Goal: Communication & Community: Participate in discussion

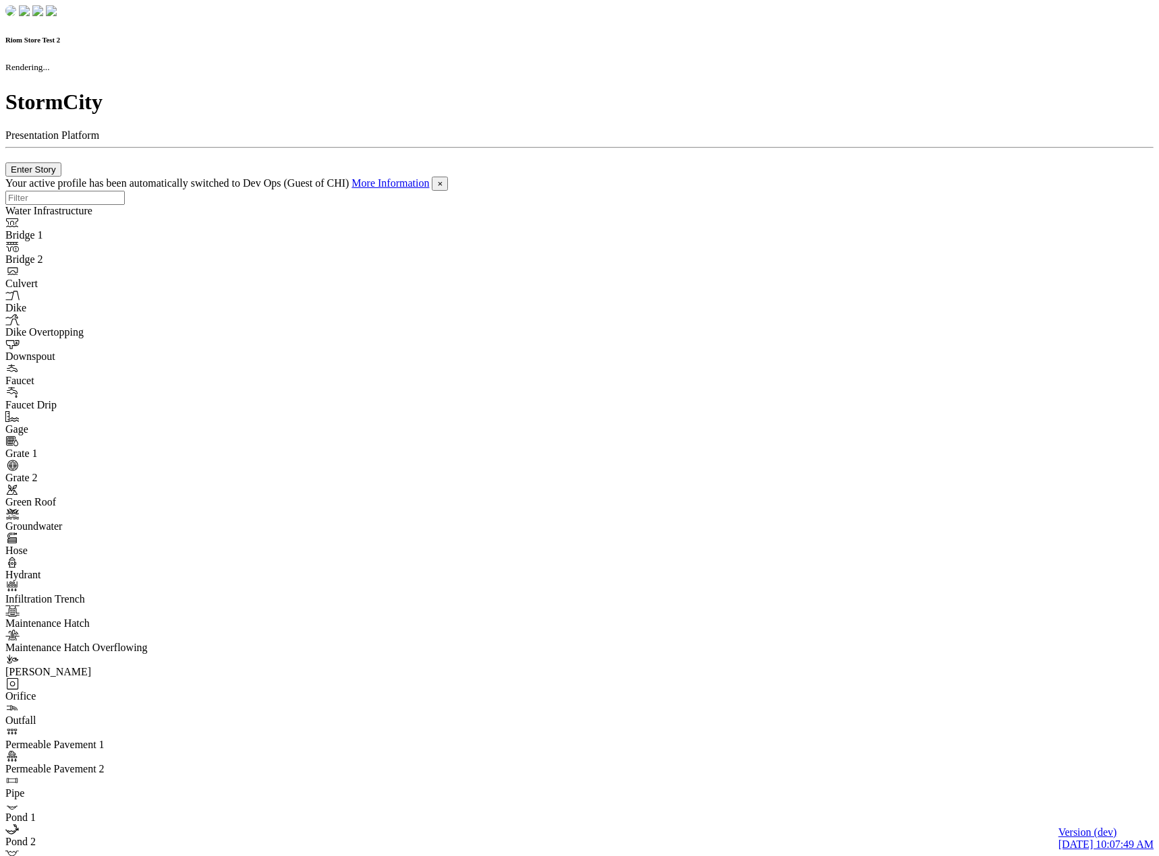
checkbox input "true"
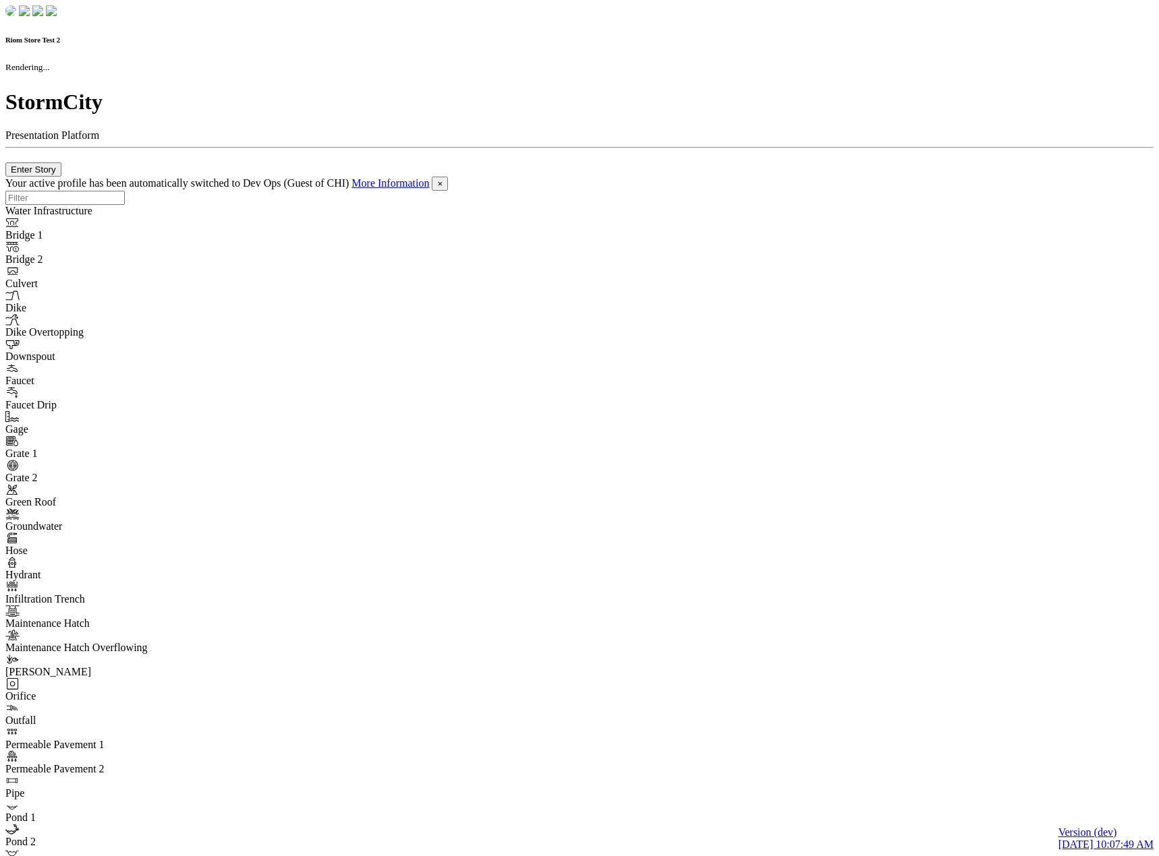
checkbox input "true"
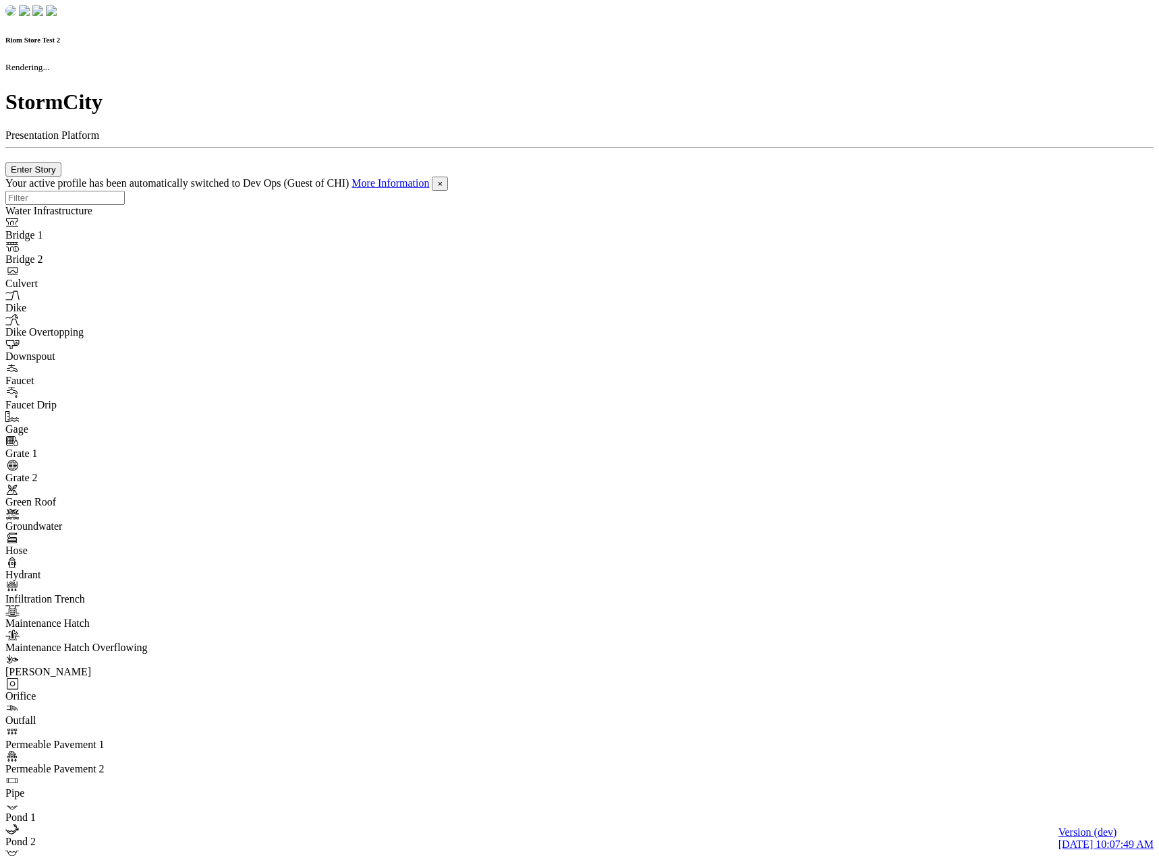
checkbox input "false"
checkbox input "true"
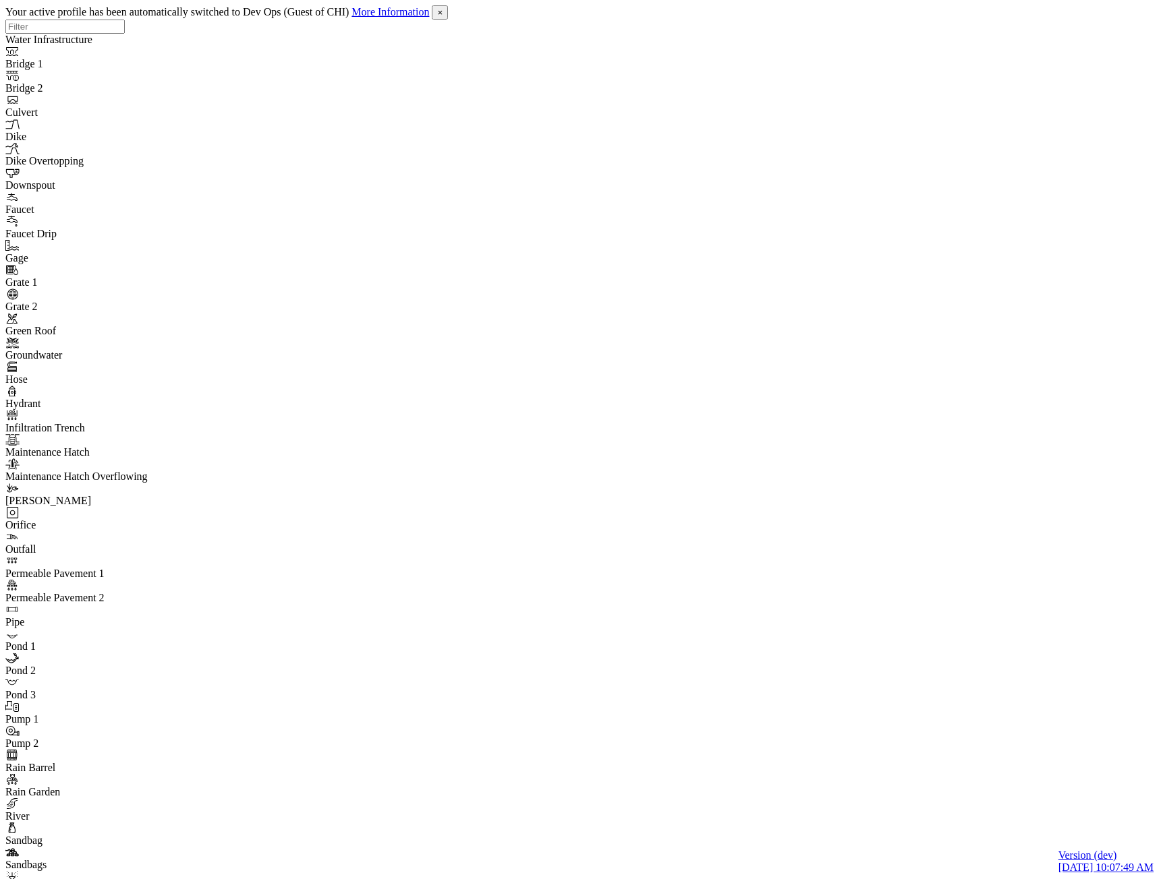
click at [442, 13] on span "×" at bounding box center [439, 12] width 5 height 10
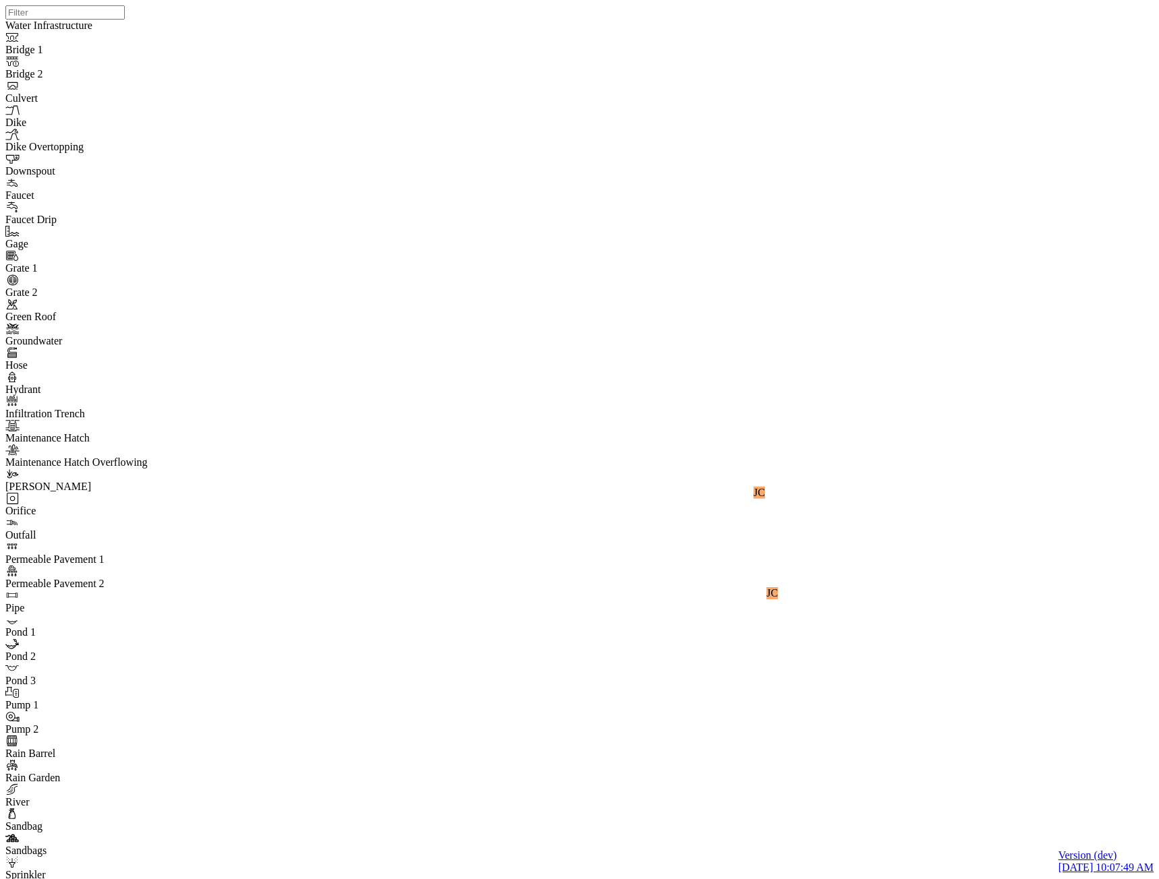
drag, startPoint x: 559, startPoint y: 388, endPoint x: 492, endPoint y: 453, distance: 93.5
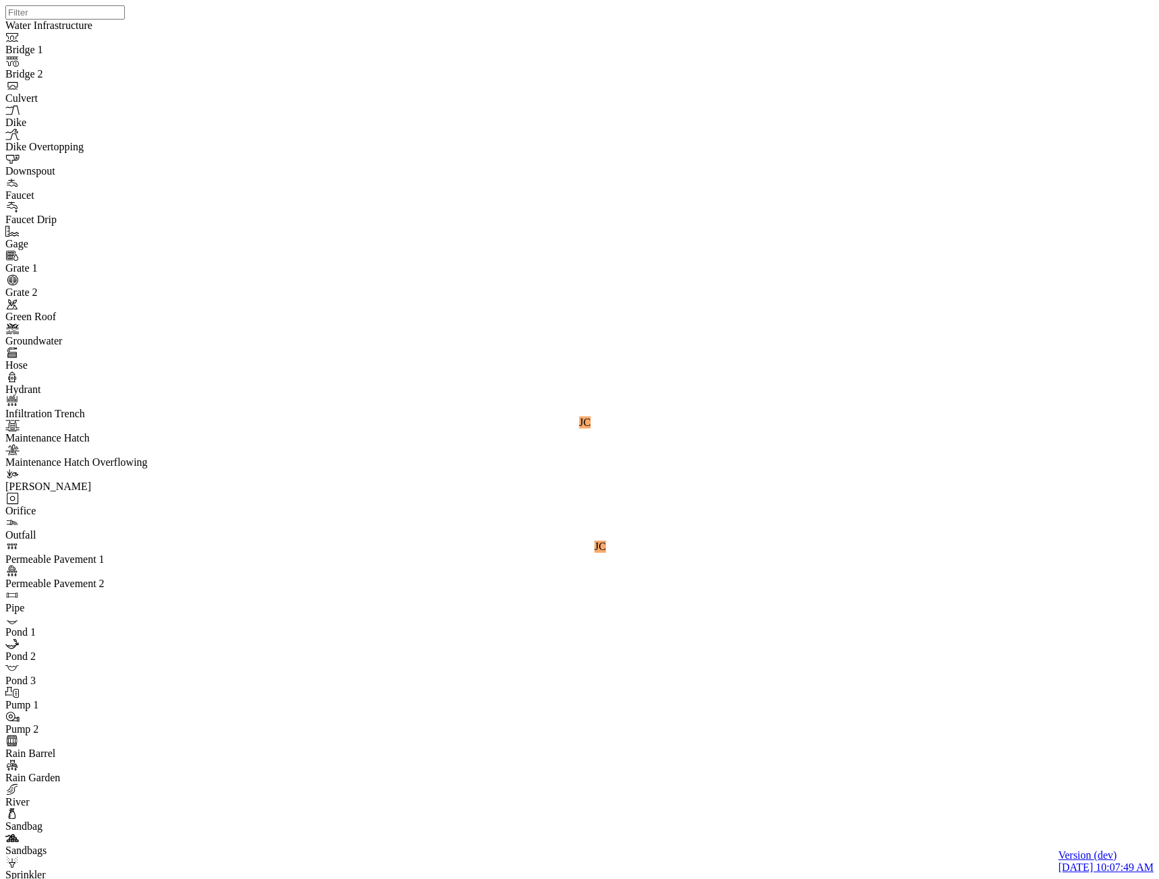
click at [559, 388] on div "JC JC" at bounding box center [584, 422] width 1159 height 845
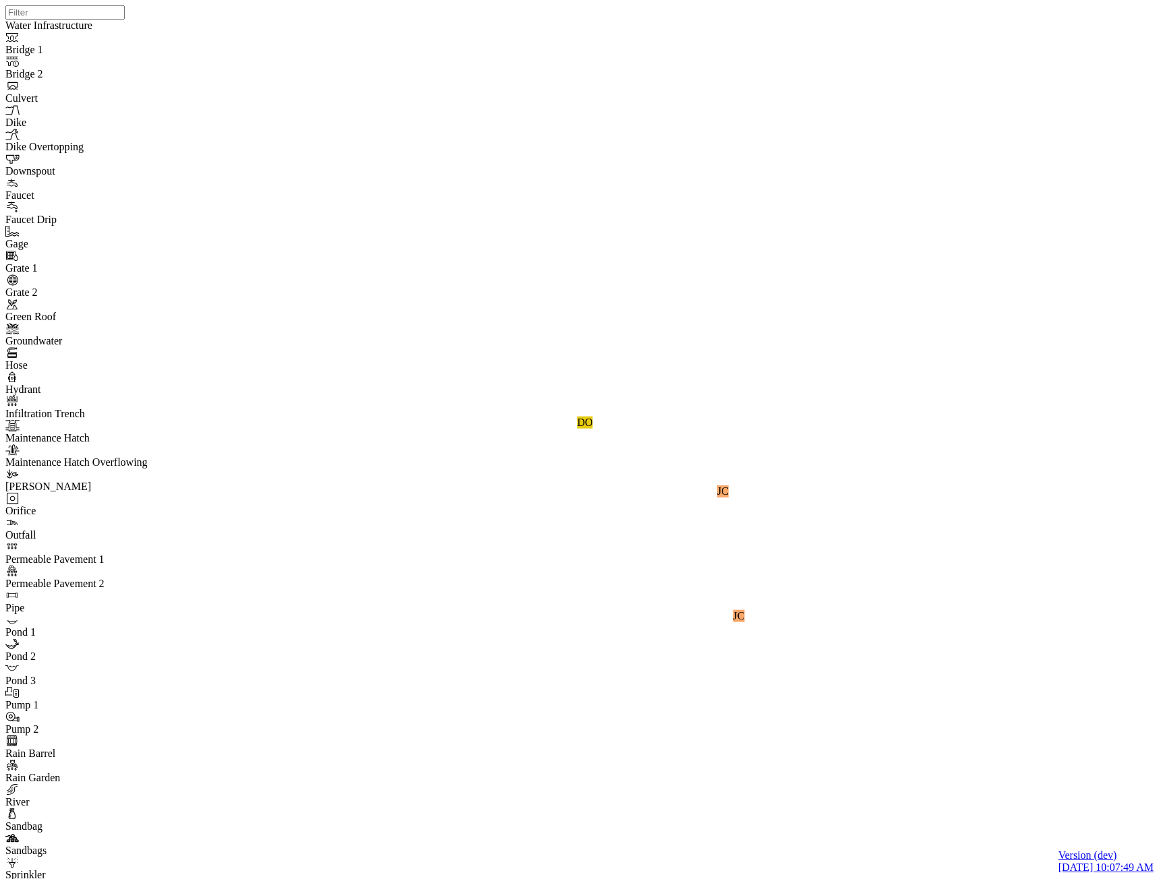
drag, startPoint x: 642, startPoint y: 240, endPoint x: 411, endPoint y: 365, distance: 262.8
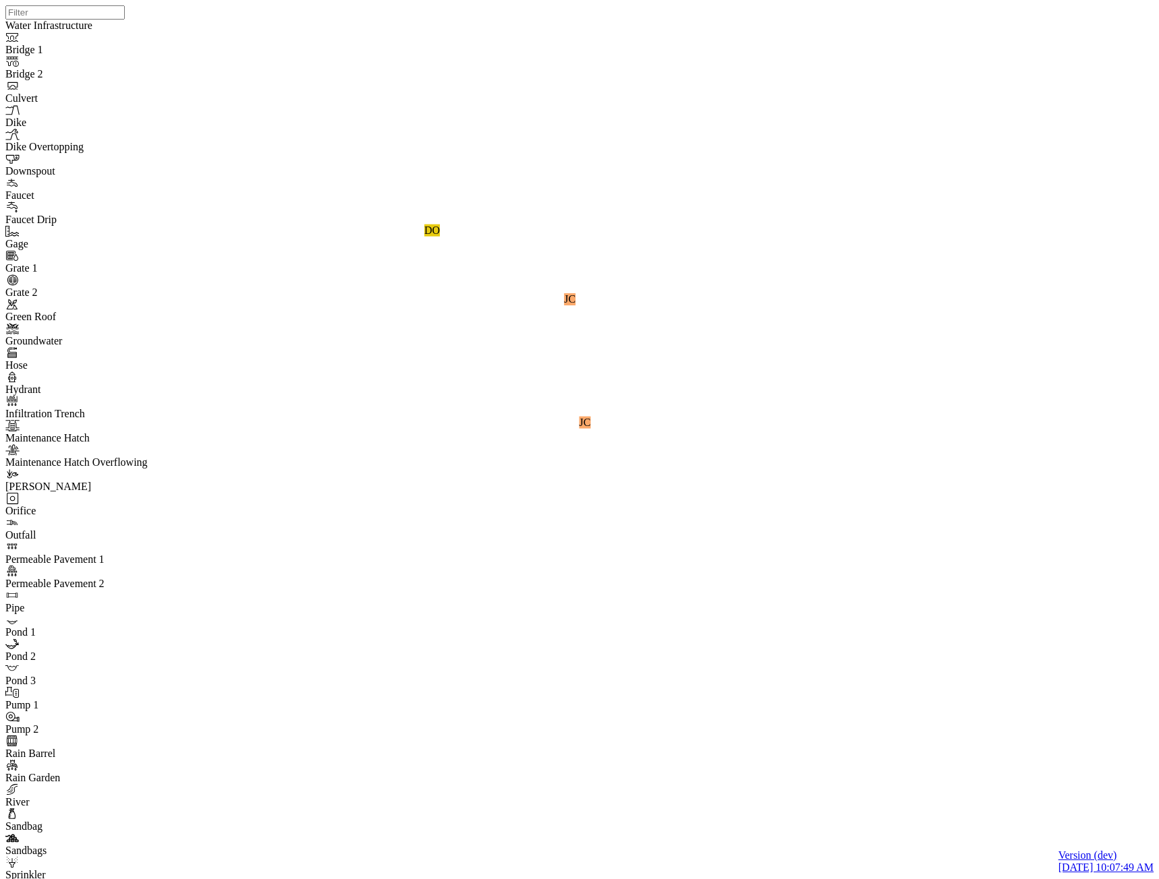
drag, startPoint x: 607, startPoint y: 63, endPoint x: 536, endPoint y: 205, distance: 158.9
click at [634, 274] on div "JC JC DO" at bounding box center [584, 422] width 1159 height 845
click at [593, 311] on div "JC JC DO" at bounding box center [584, 422] width 1159 height 845
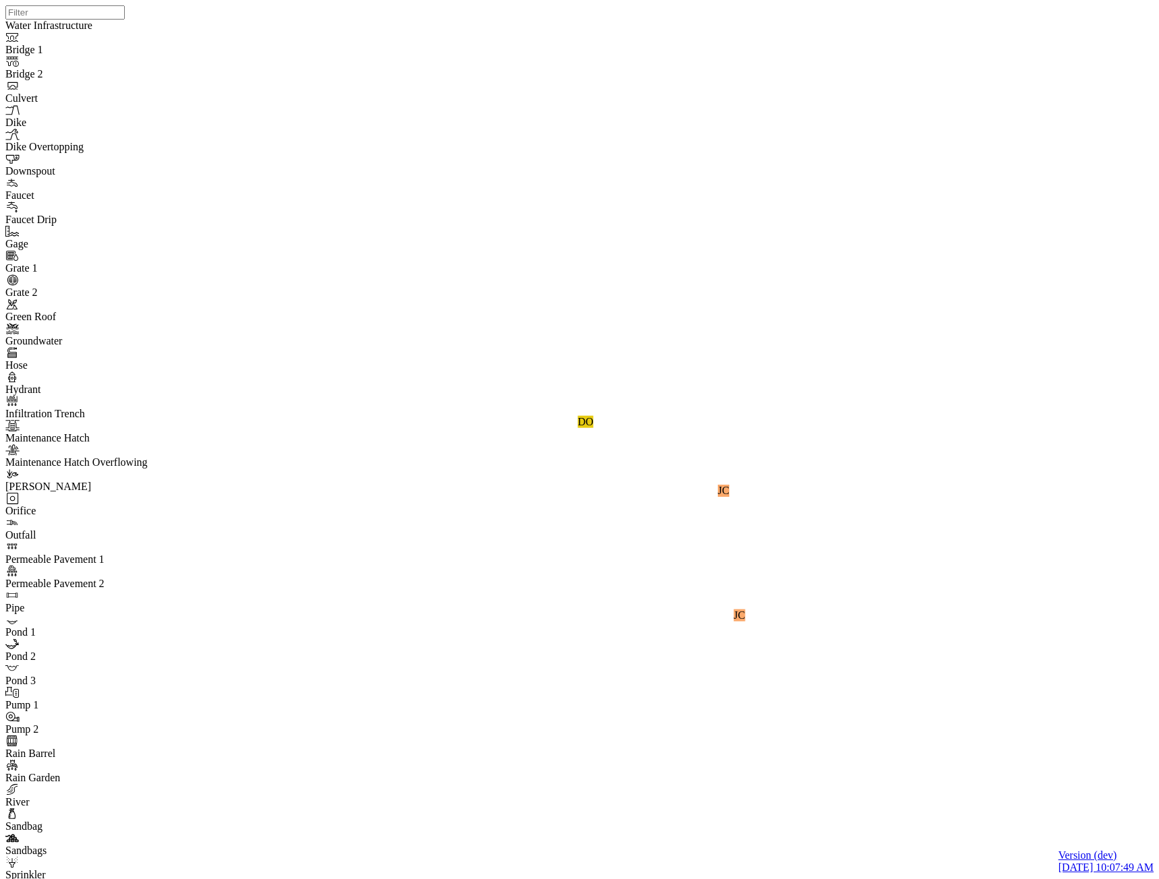
click at [389, 378] on div "JC JC DO" at bounding box center [584, 422] width 1159 height 845
drag, startPoint x: 115, startPoint y: 310, endPoint x: 119, endPoint y: 322, distance: 13.4
click at [672, 217] on div "JC JC DO" at bounding box center [584, 422] width 1159 height 845
